Goal: Task Accomplishment & Management: Manage account settings

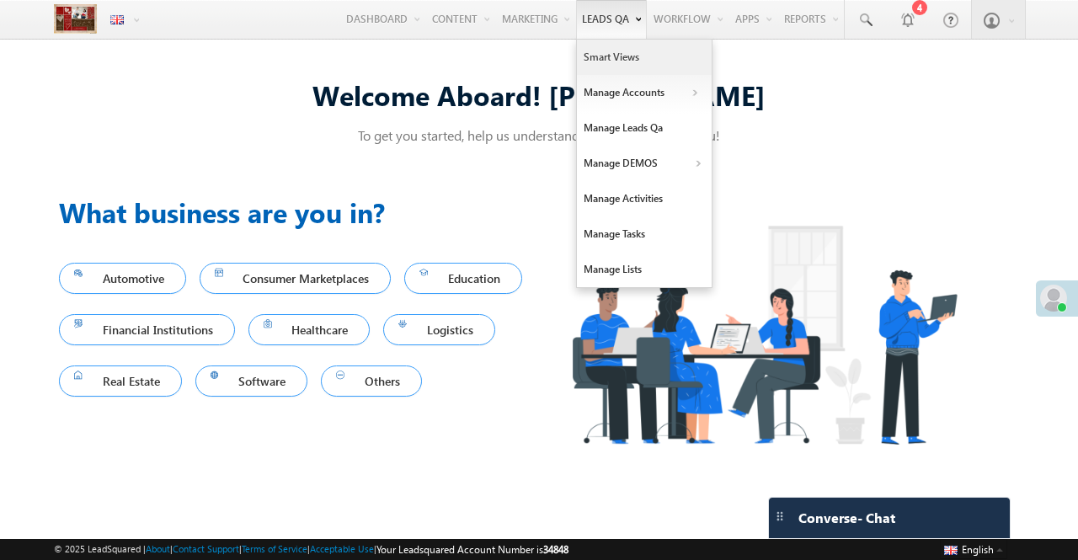
click at [594, 53] on link "Smart Views" at bounding box center [644, 57] width 135 height 35
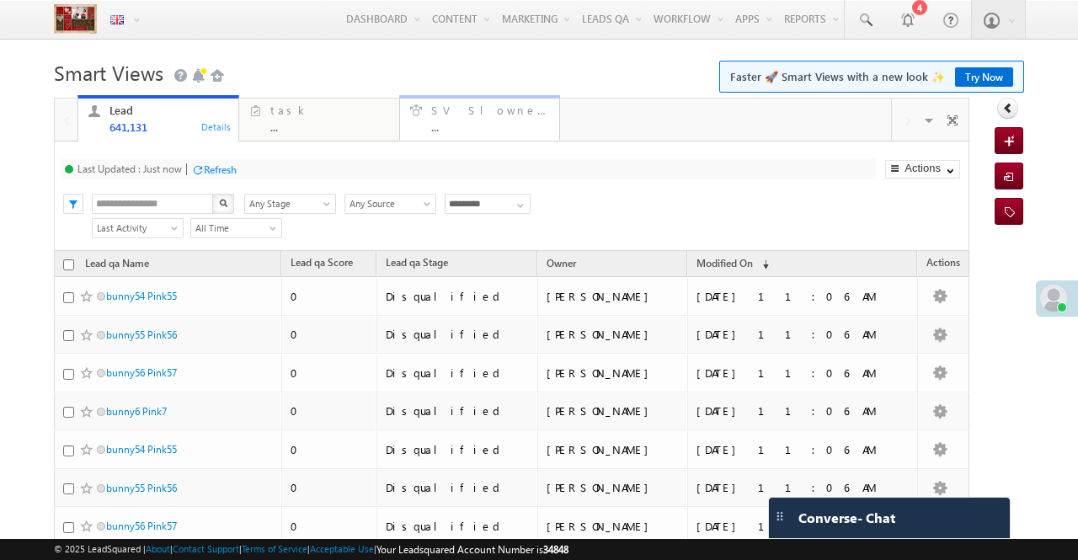
click at [486, 123] on div "..." at bounding box center [490, 126] width 119 height 13
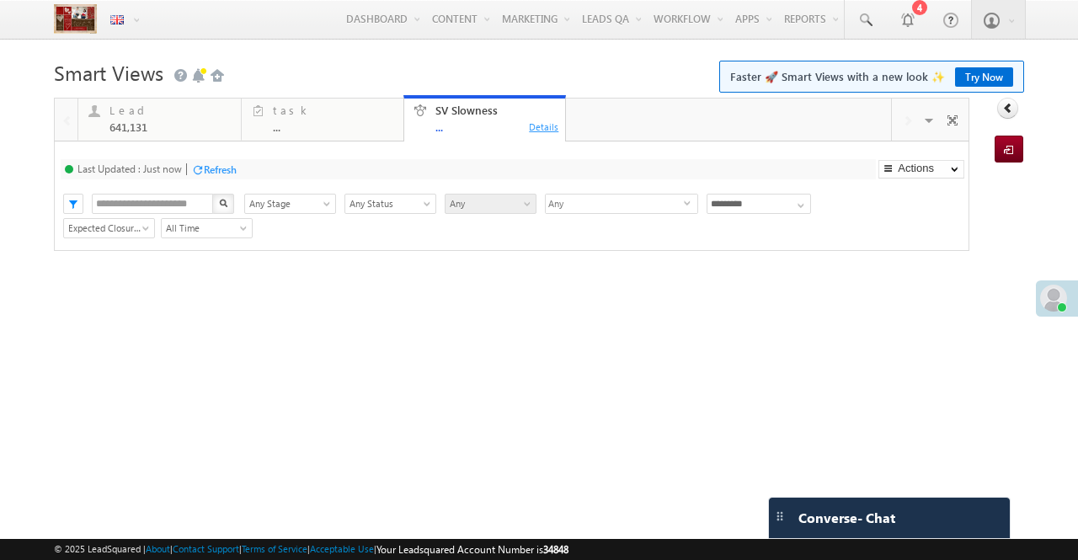
click at [541, 120] on div "Details" at bounding box center [544, 126] width 32 height 15
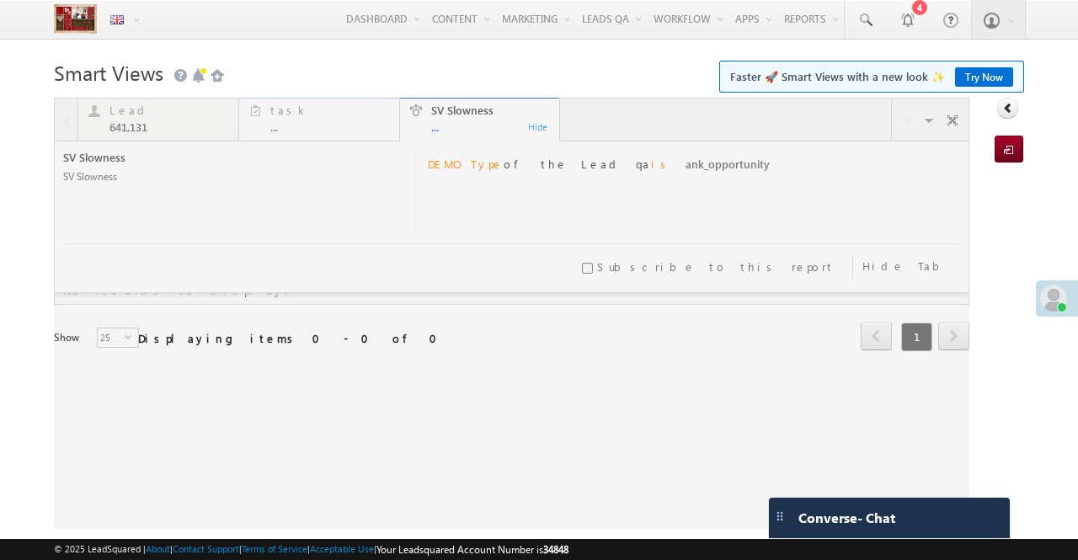
click at [316, 122] on div at bounding box center [511, 313] width 915 height 431
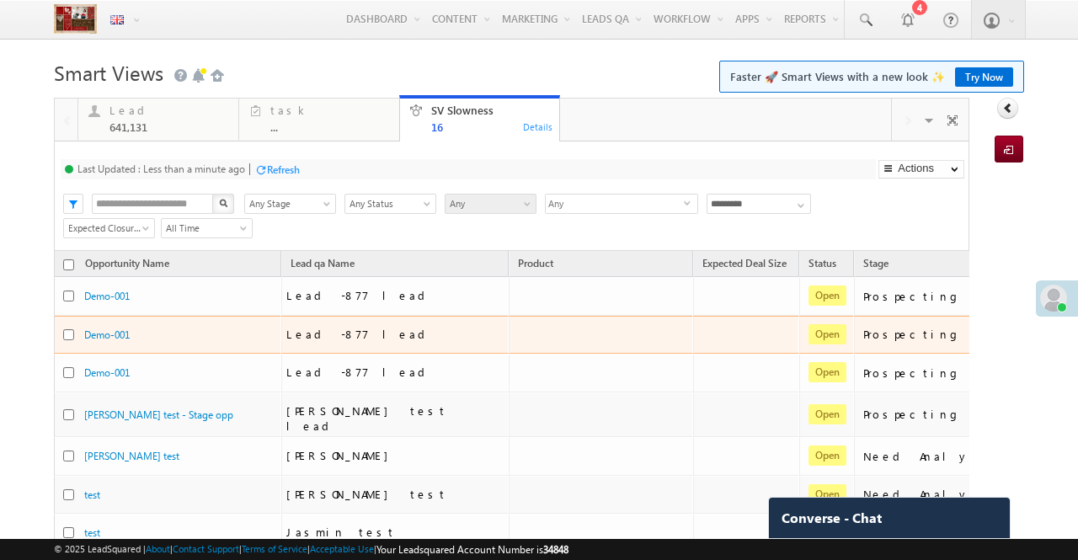
scroll to position [0, 40]
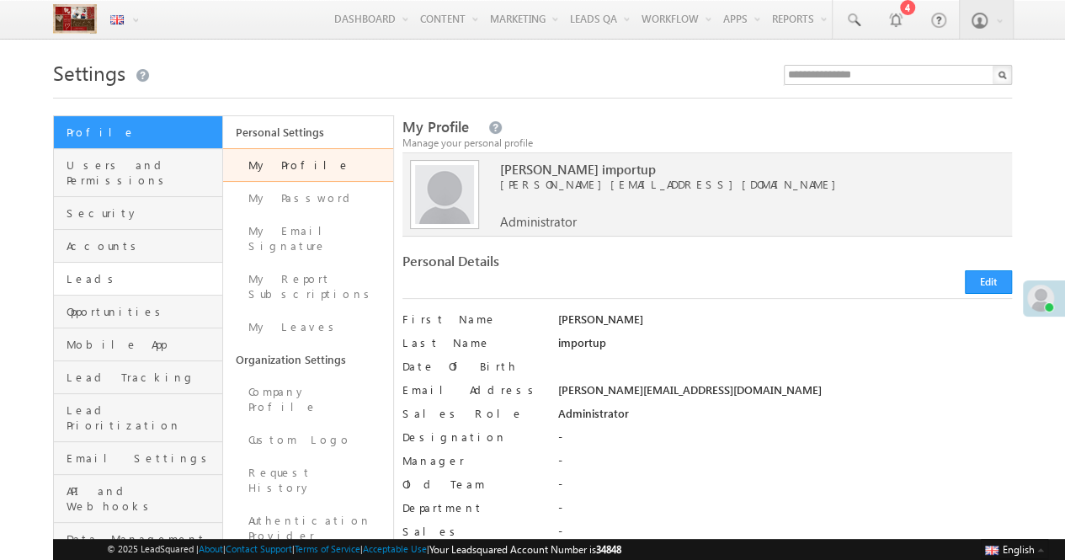
drag, startPoint x: 111, startPoint y: 262, endPoint x: 136, endPoint y: 258, distance: 24.8
click at [111, 271] on span "Leads" at bounding box center [143, 278] width 152 height 15
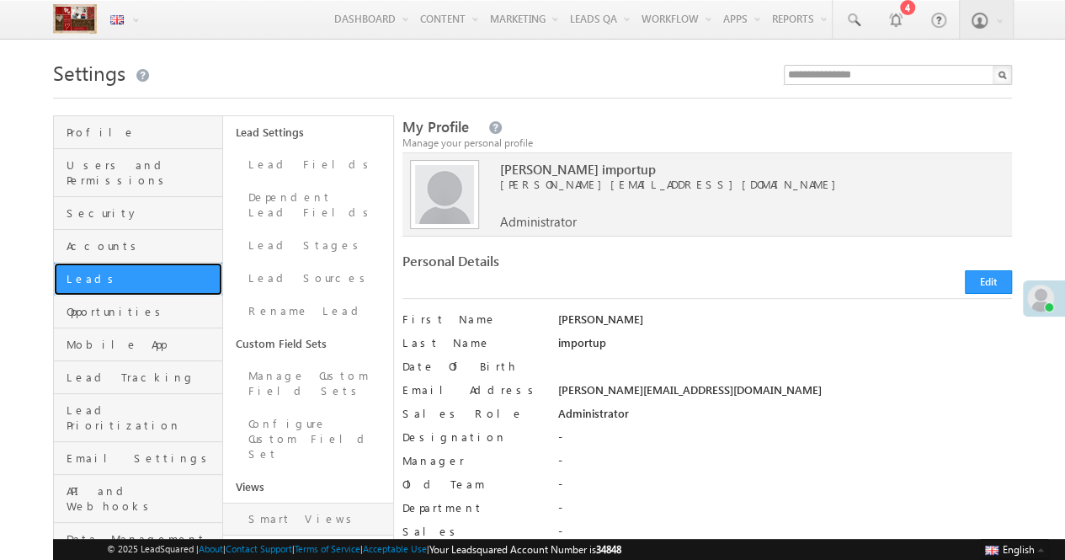
scroll to position [71, 0]
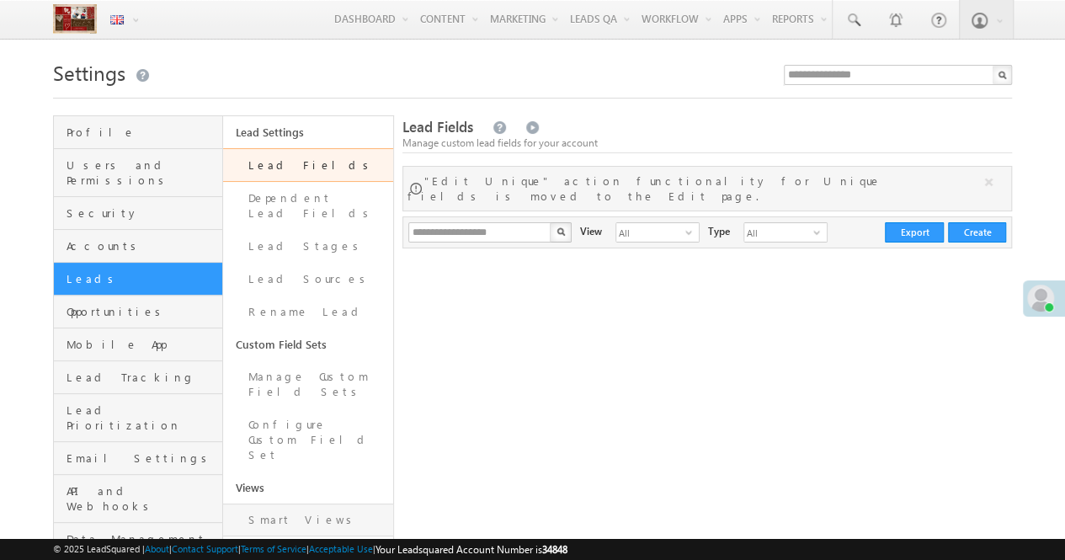
click at [291, 504] on link "Smart Views" at bounding box center [307, 520] width 169 height 33
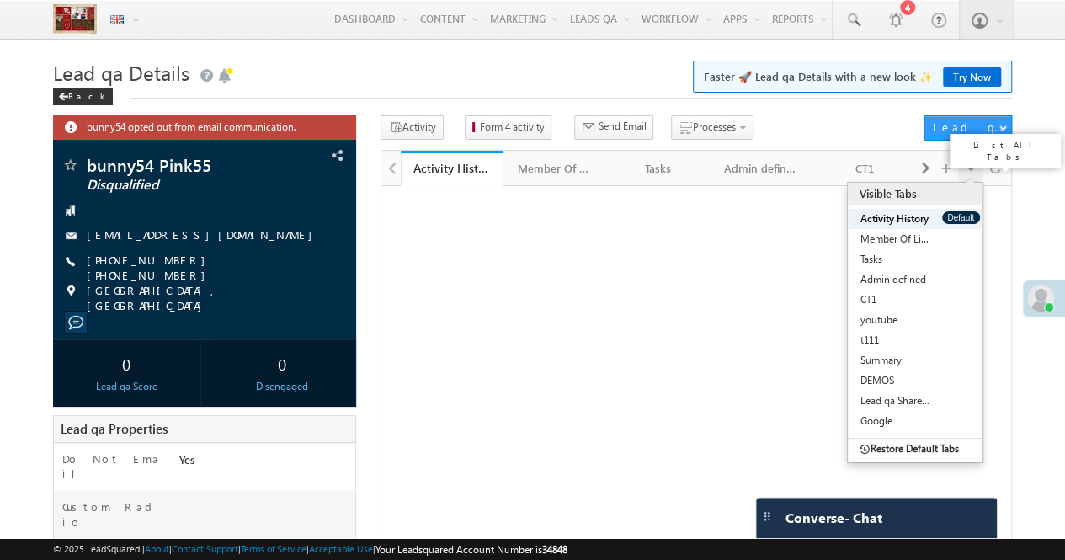
drag, startPoint x: 969, startPoint y: 166, endPoint x: 965, endPoint y: 183, distance: 17.4
click at [969, 167] on span at bounding box center [971, 167] width 10 height 29
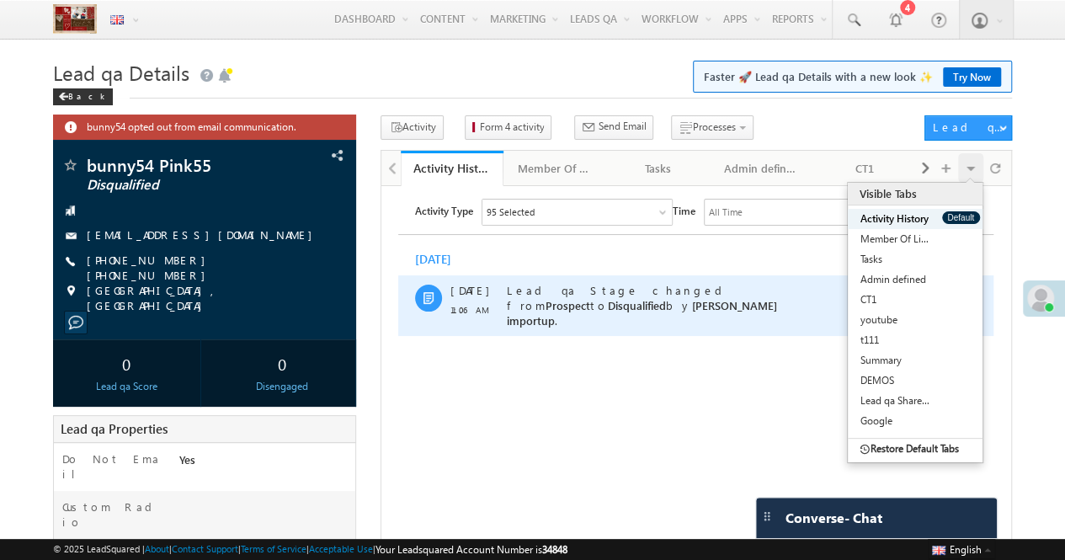
click at [674, 317] on div "Lead qa Stage changed from Prospect to Disqualified by Megha importup ." at bounding box center [652, 305] width 290 height 61
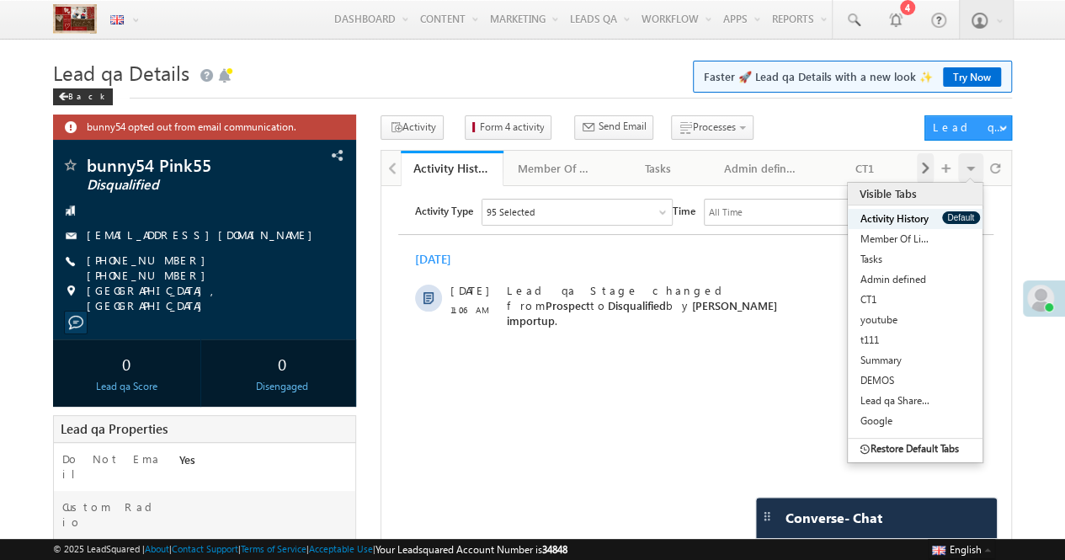
click at [927, 172] on span at bounding box center [925, 168] width 10 height 30
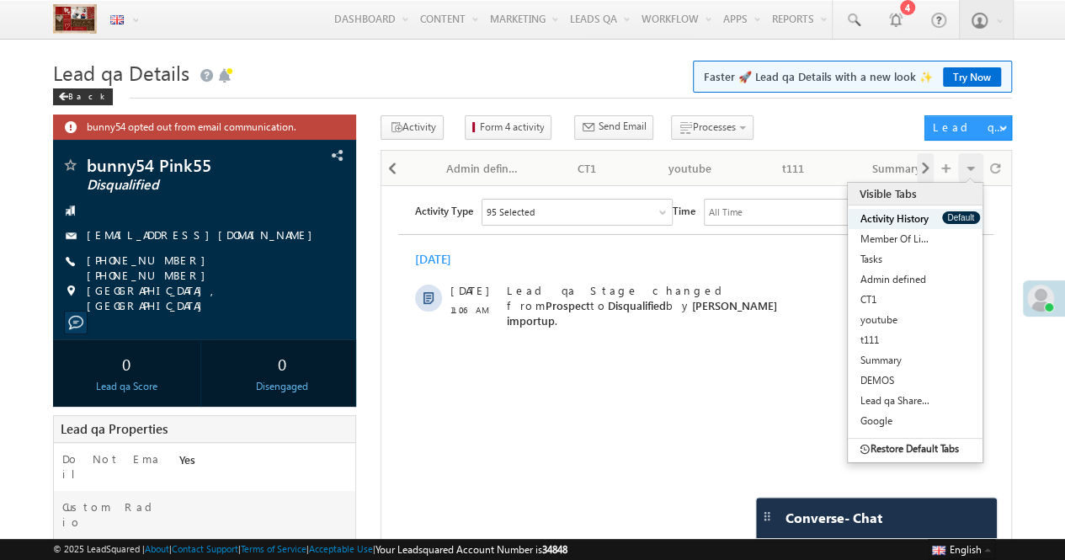
click at [927, 172] on span at bounding box center [925, 168] width 10 height 30
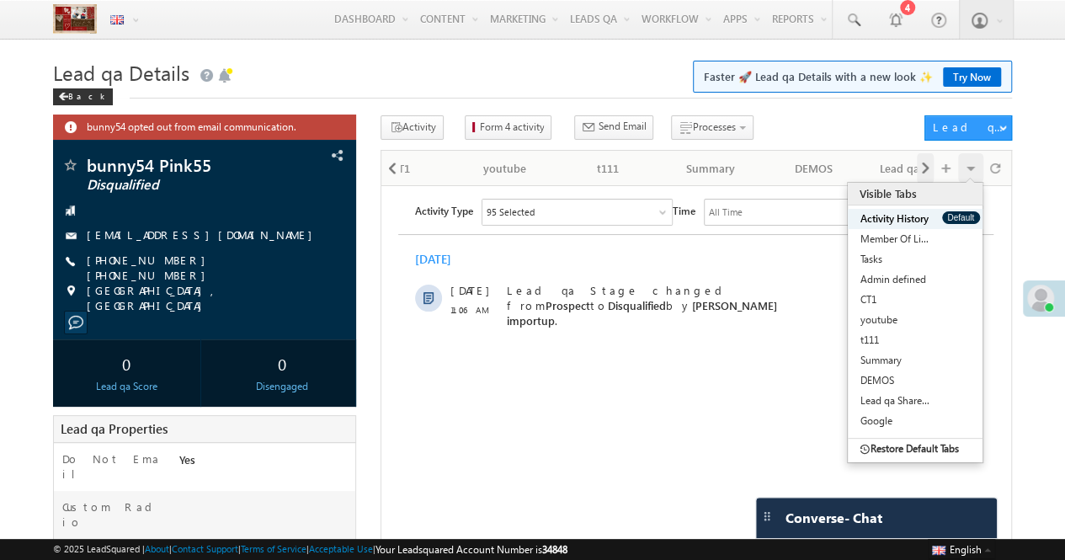
click at [927, 172] on span at bounding box center [925, 168] width 10 height 30
click at [927, 172] on div "Visible Tabs Activity History Default Member Of Lists Default Tasks Default Adm…" at bounding box center [962, 167] width 91 height 33
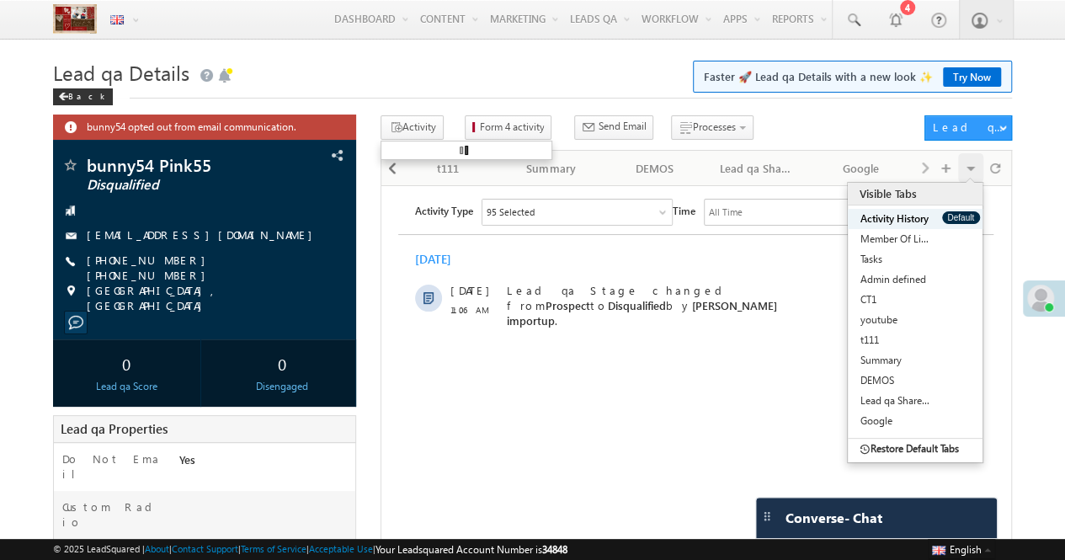
click at [401, 160] on ul at bounding box center [467, 150] width 172 height 19
click at [388, 172] on span at bounding box center [392, 168] width 10 height 30
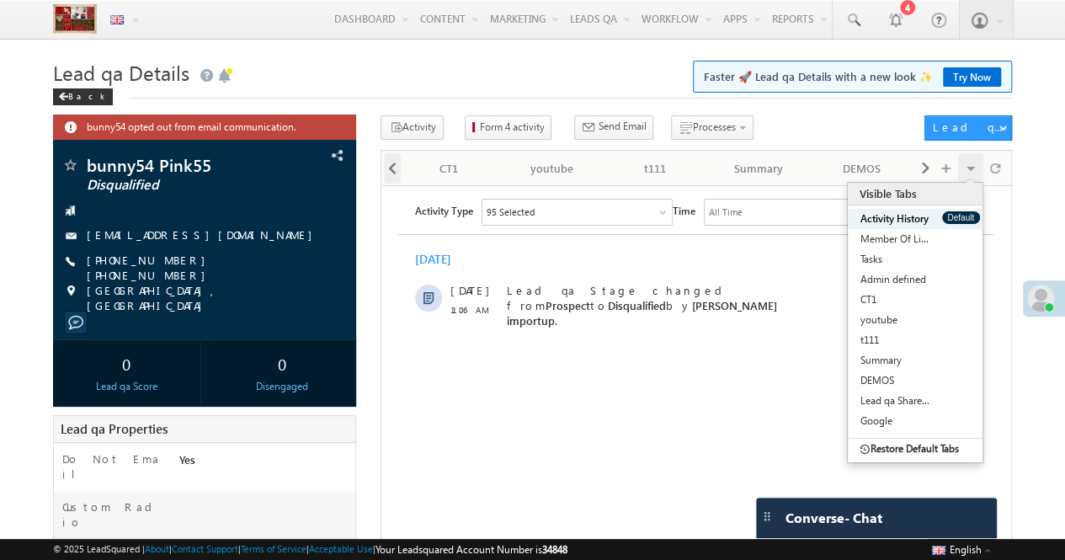
click at [388, 172] on span at bounding box center [392, 168] width 10 height 30
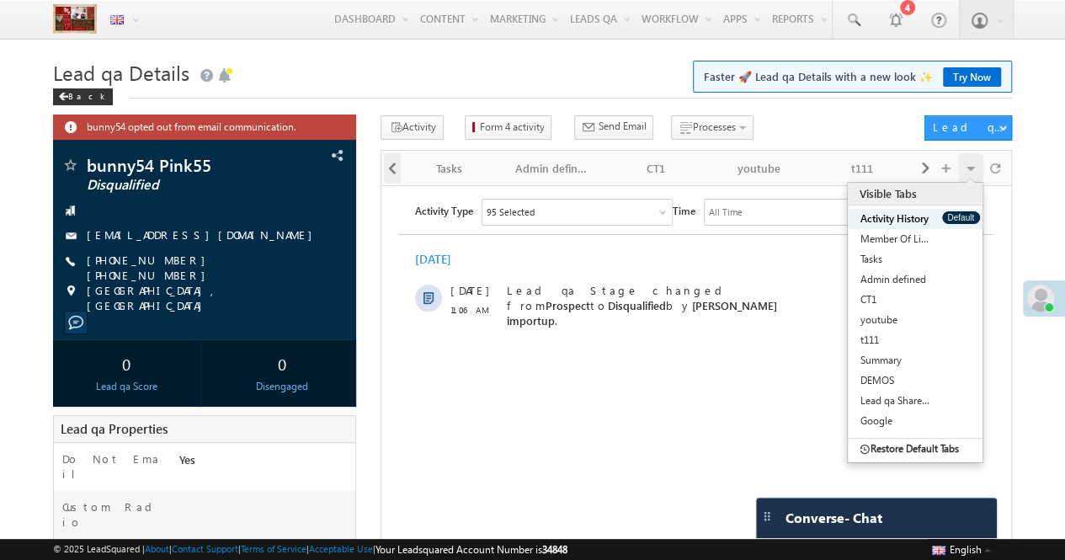
click at [388, 172] on span at bounding box center [392, 168] width 10 height 30
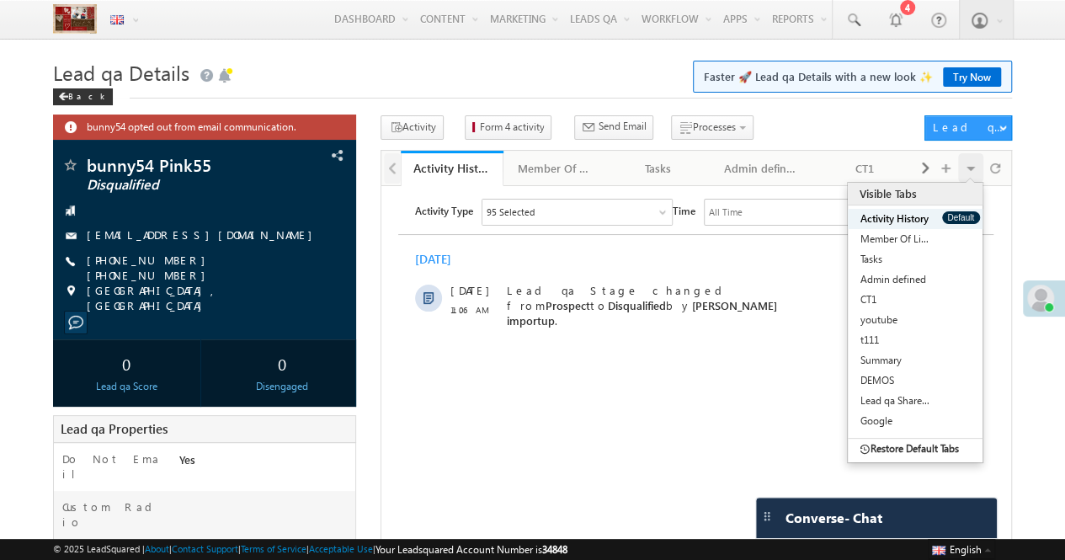
click at [388, 172] on div at bounding box center [390, 167] width 19 height 33
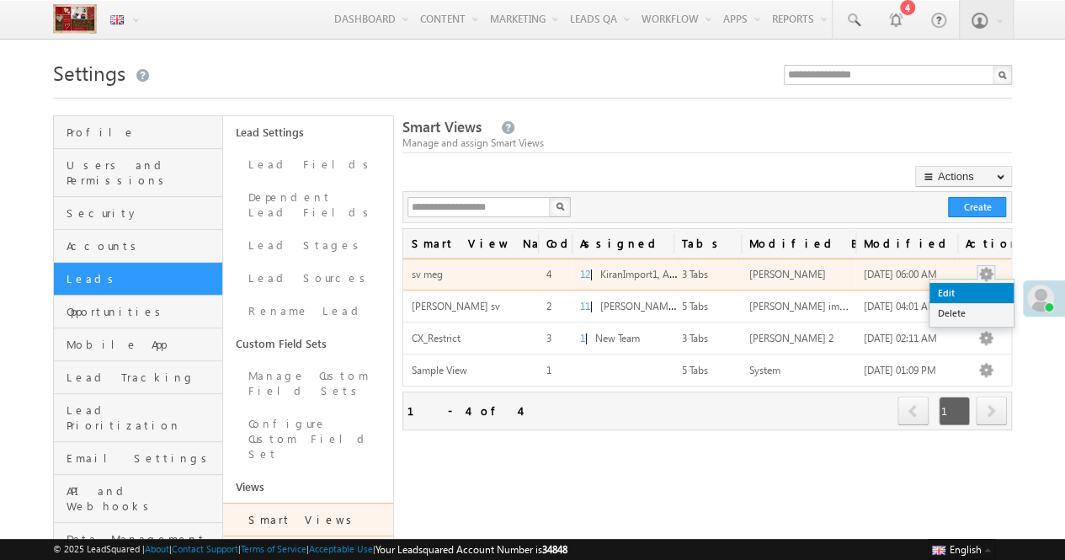
click at [987, 292] on link "Edit" at bounding box center [972, 293] width 84 height 20
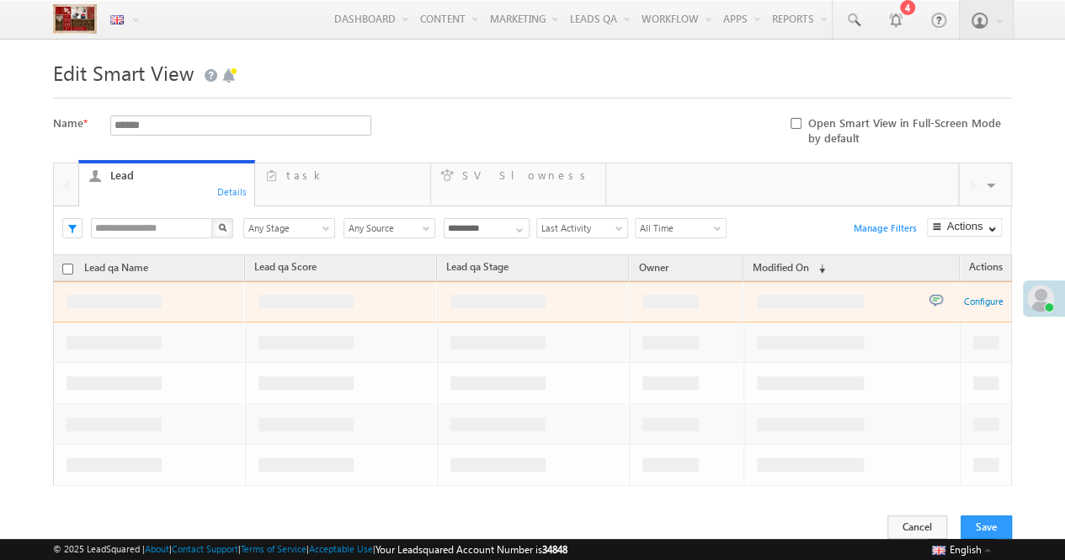
click at [988, 191] on span at bounding box center [992, 187] width 17 height 35
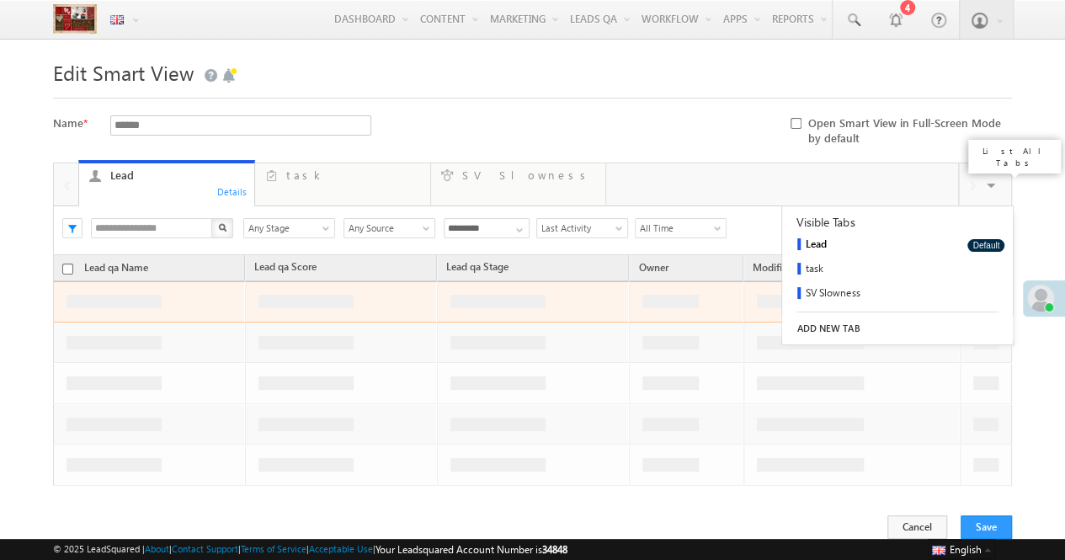
click at [820, 323] on link "ADD NEW TAB" at bounding box center [897, 329] width 231 height 24
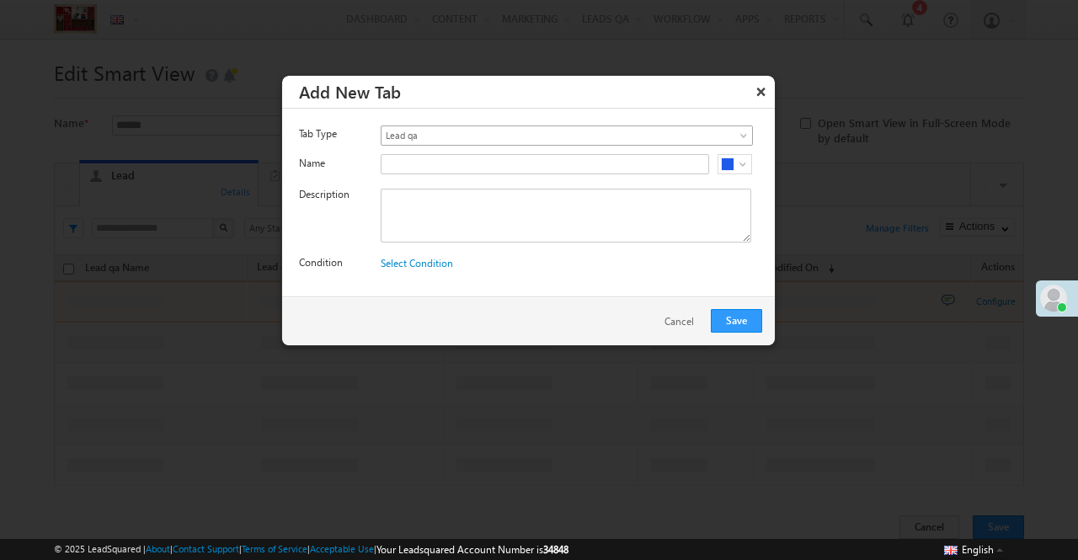
click at [416, 134] on span "Lead qa" at bounding box center [542, 135] width 323 height 15
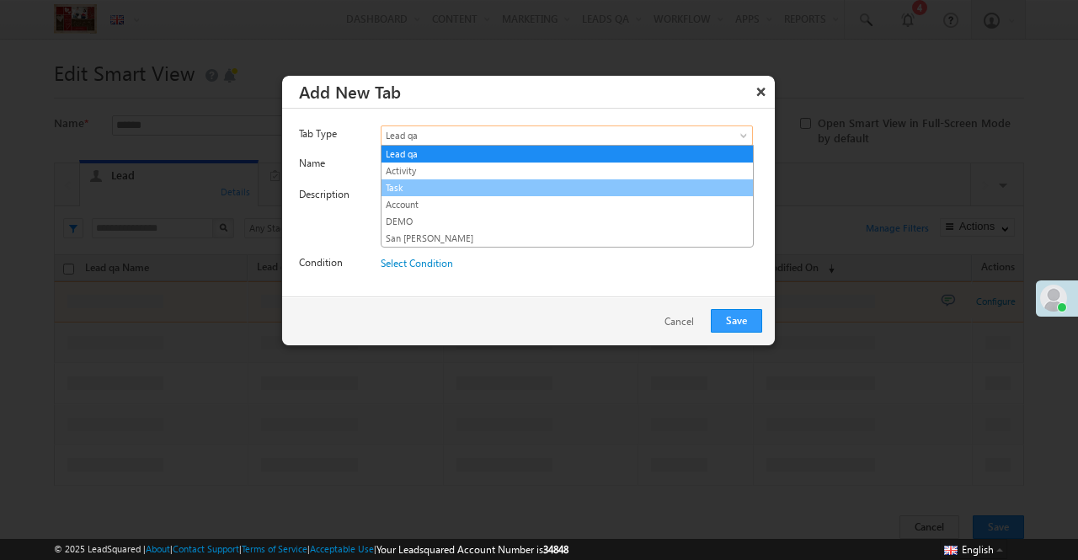
click at [395, 180] on link "Task" at bounding box center [566, 187] width 371 height 15
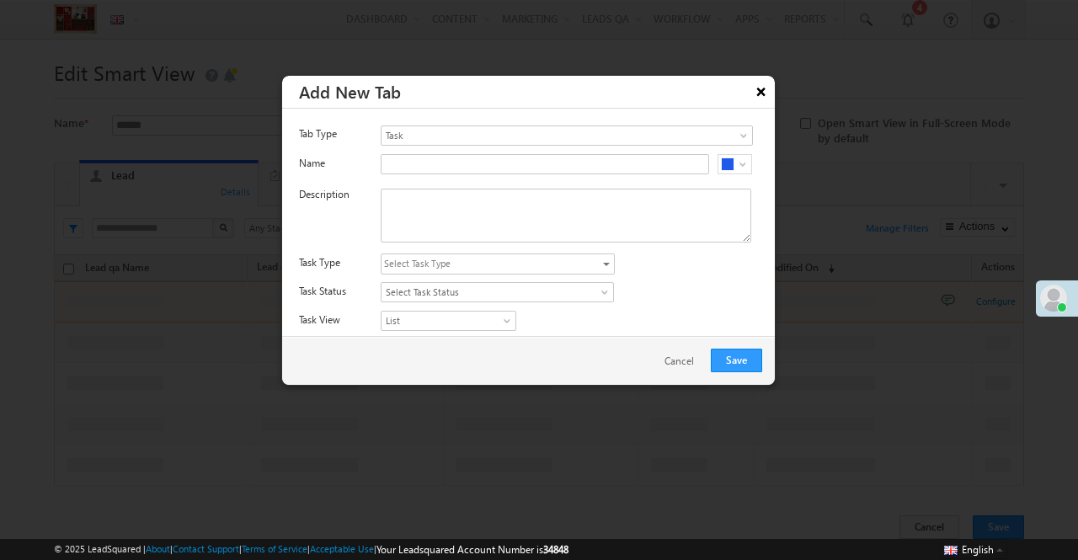
click at [773, 92] on button "×" at bounding box center [761, 91] width 27 height 29
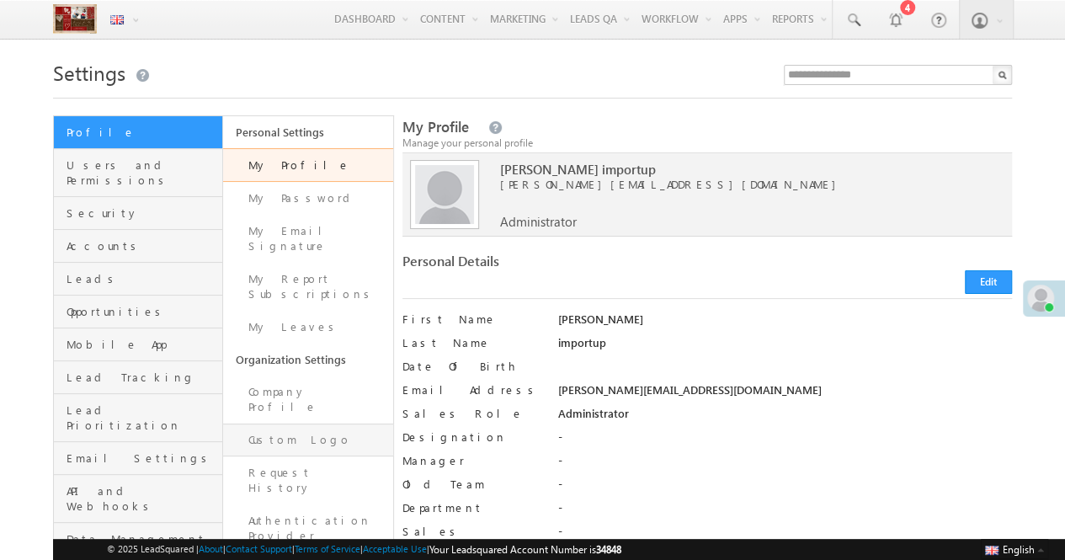
scroll to position [81, 0]
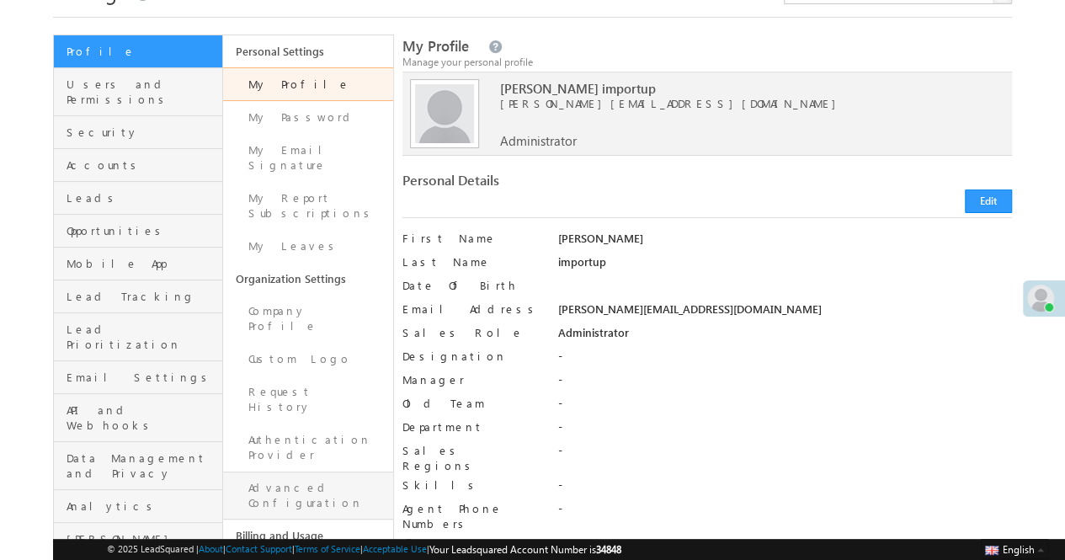
click at [309, 472] on link "Advanced Configuration" at bounding box center [307, 496] width 169 height 48
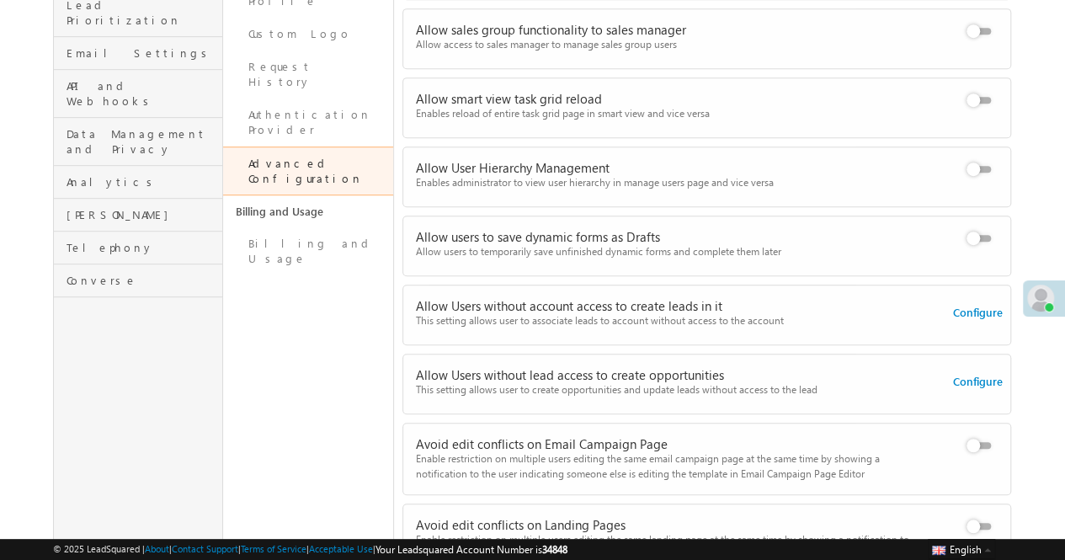
scroll to position [317, 0]
